Goal: Information Seeking & Learning: Check status

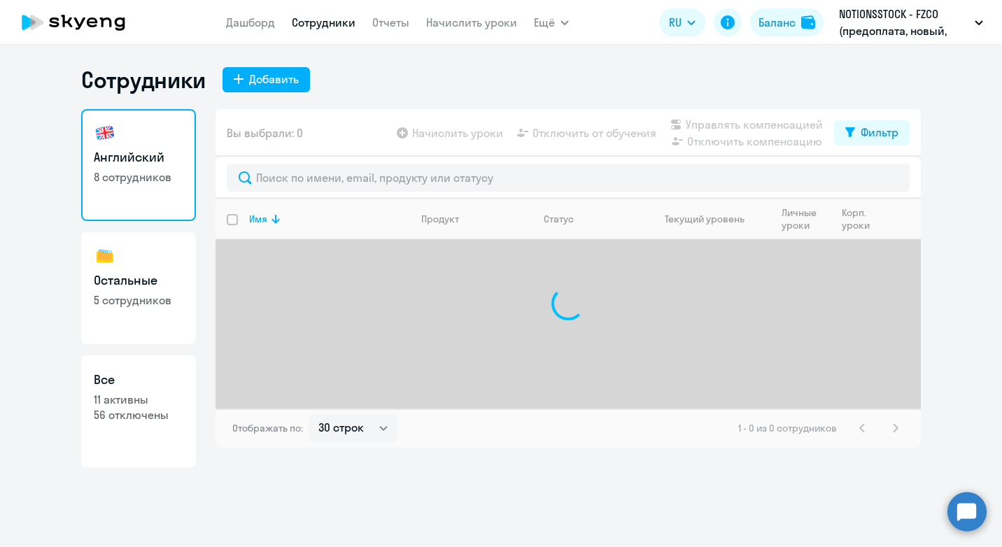
select select "30"
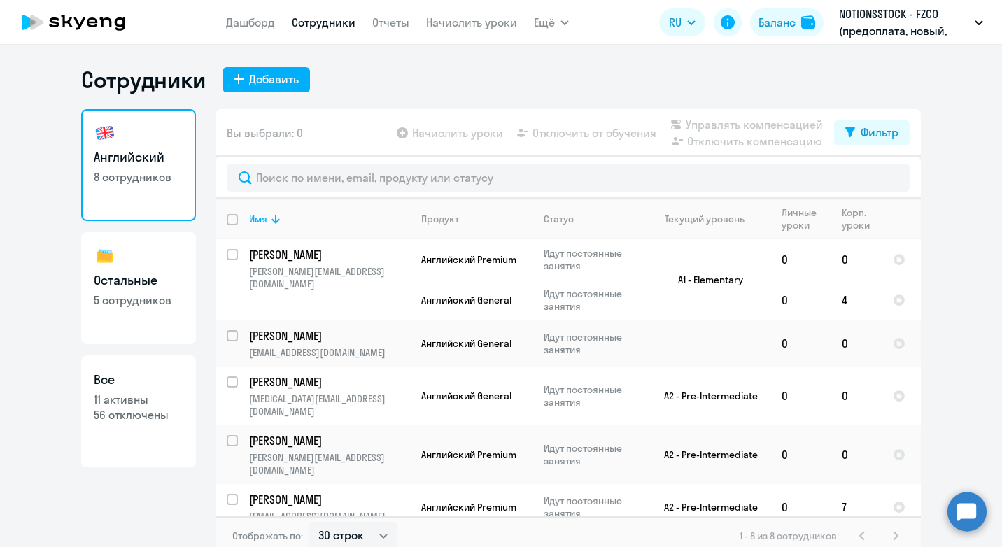
click at [259, 34] on nav "[PERSON_NAME] Отчеты Начислить уроки" at bounding box center [371, 22] width 291 height 28
click at [258, 31] on nav "[PERSON_NAME] Отчеты Начислить уроки" at bounding box center [371, 22] width 291 height 28
click at [258, 26] on link "Дашборд" at bounding box center [250, 22] width 49 height 14
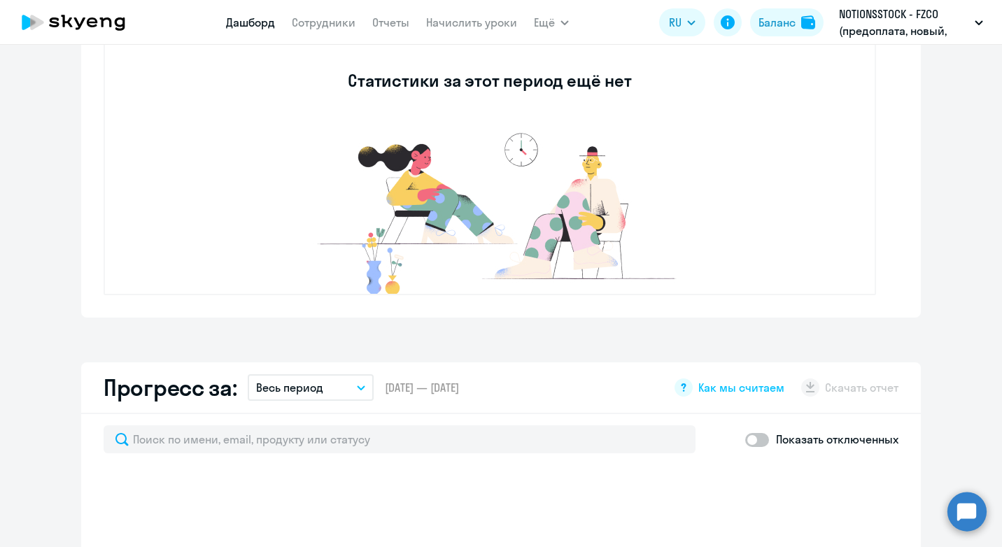
scroll to position [350, 0]
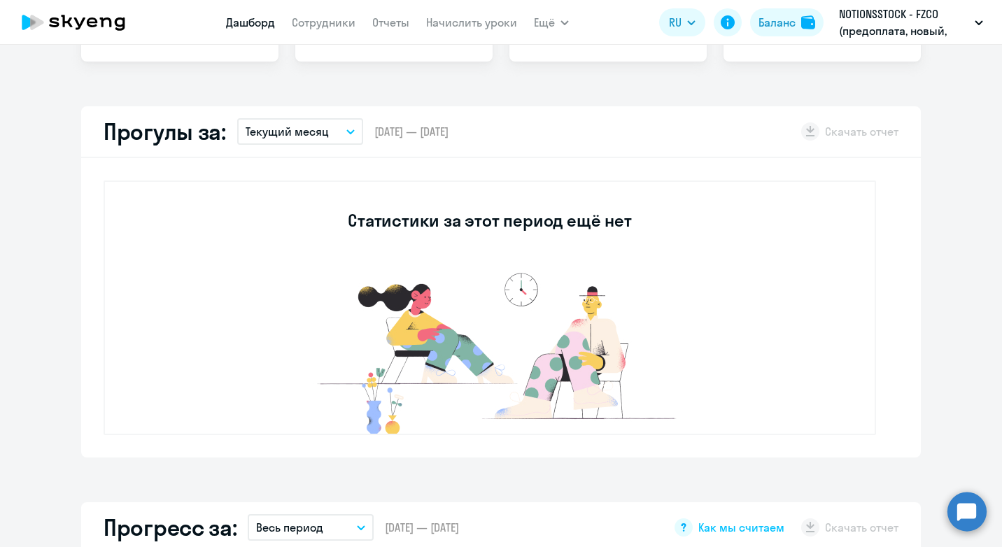
click at [262, 131] on p "Текущий месяц" at bounding box center [287, 131] width 83 height 17
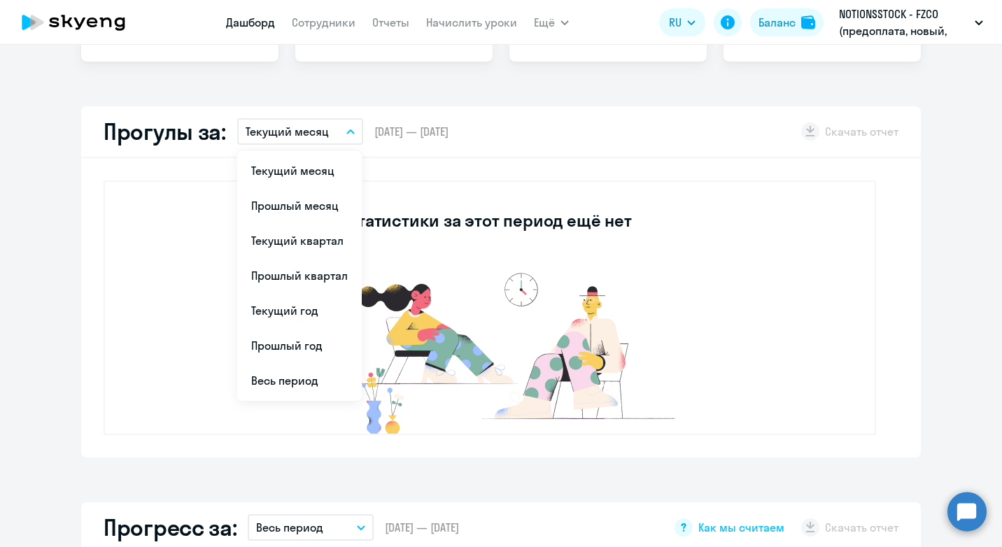
select select "30"
click at [253, 193] on li "Прошлый месяц" at bounding box center [299, 205] width 125 height 35
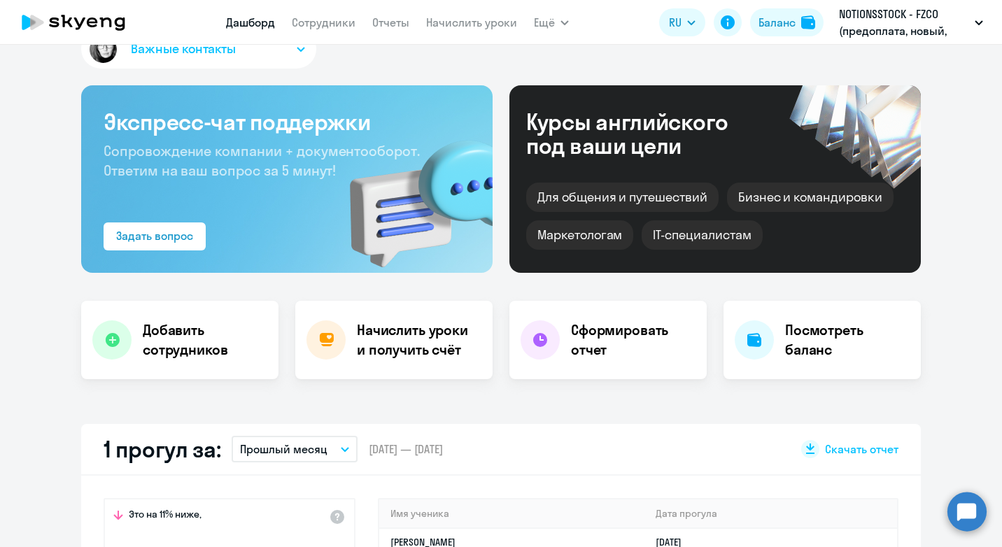
scroll to position [0, 0]
